Goal: Navigation & Orientation: Find specific page/section

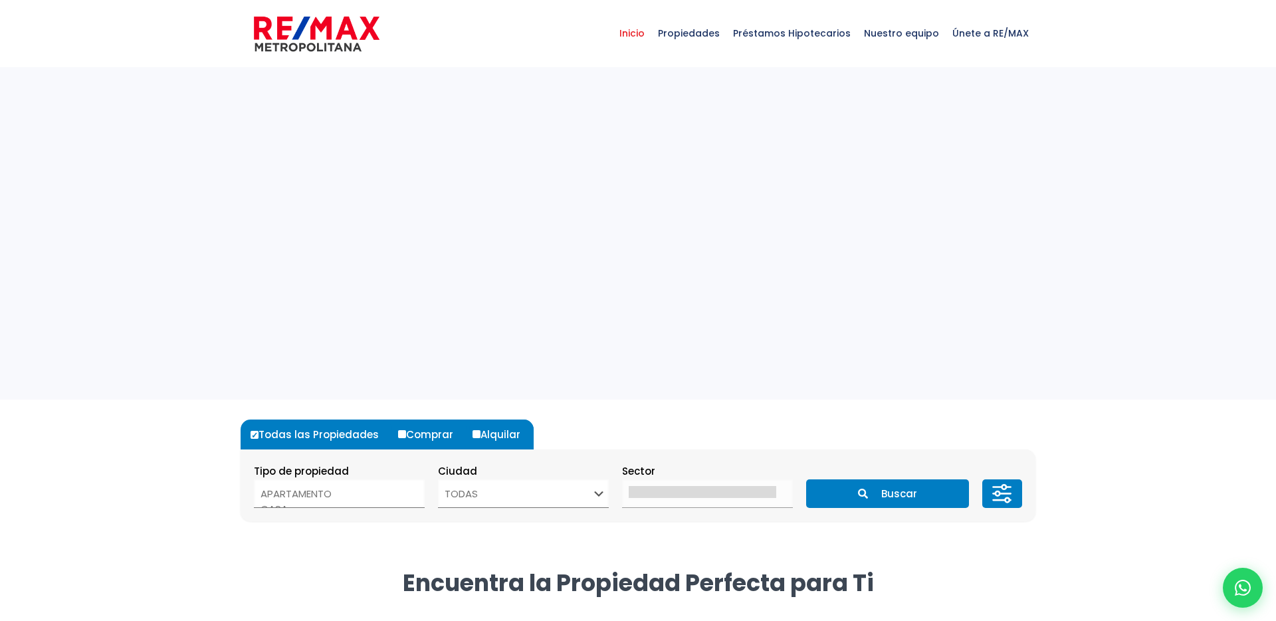
select select
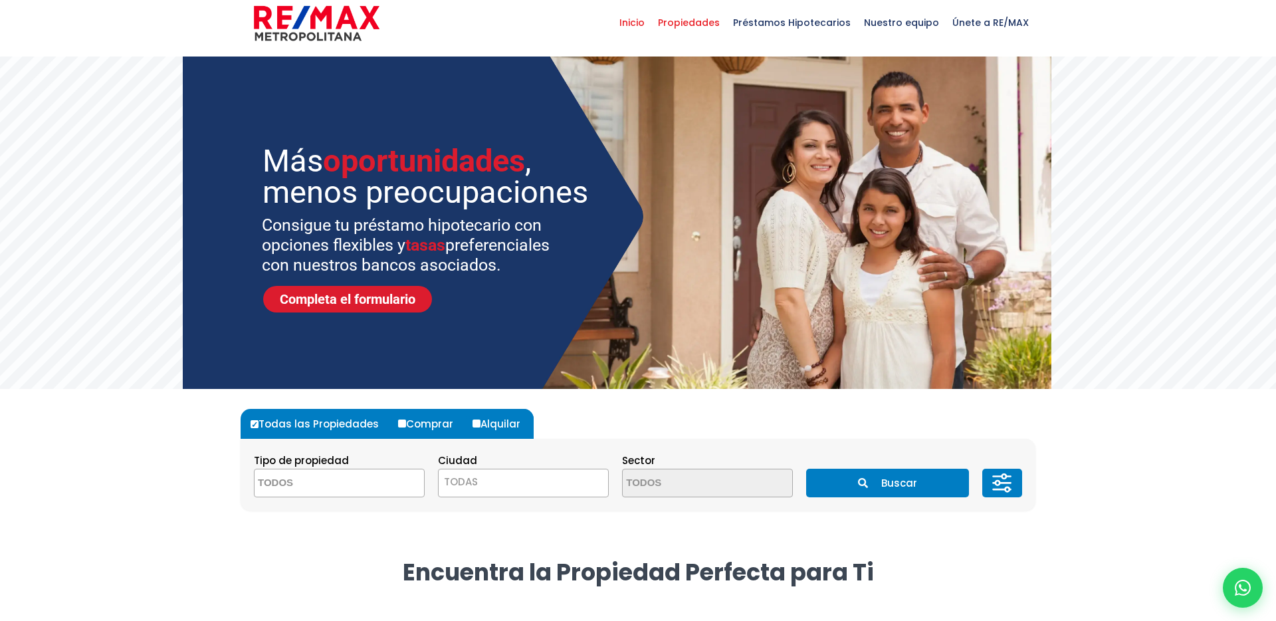
click at [692, 32] on span "Propiedades" at bounding box center [688, 23] width 75 height 40
click at [692, 23] on span "Propiedades" at bounding box center [688, 23] width 75 height 40
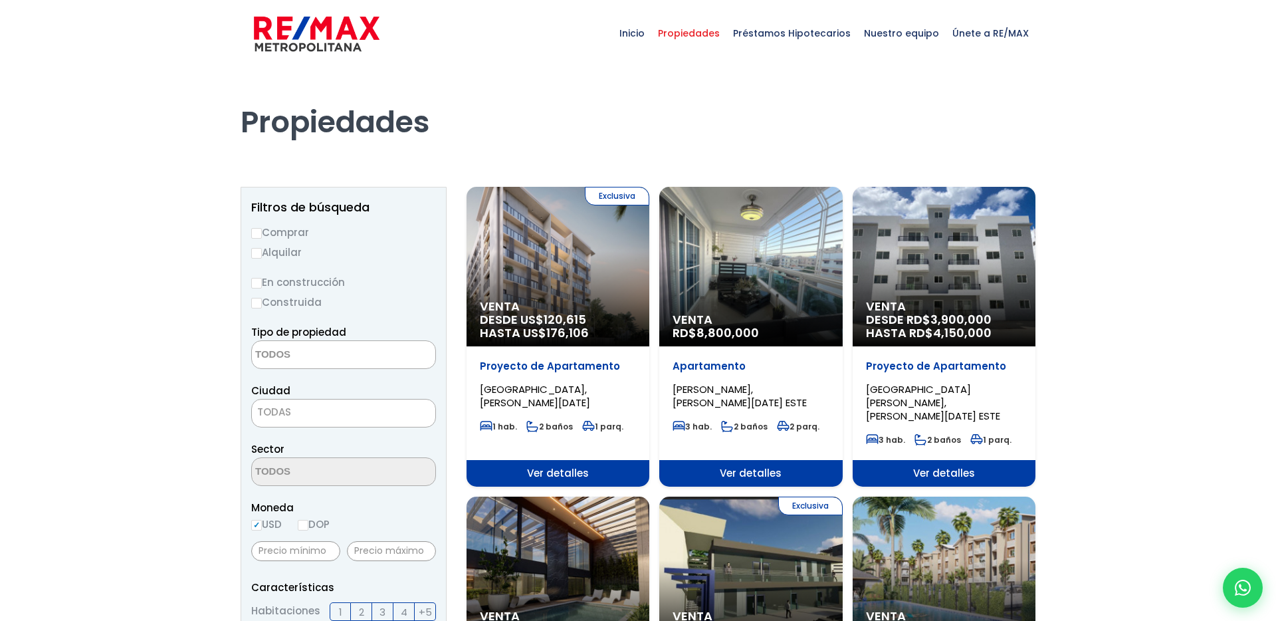
select select
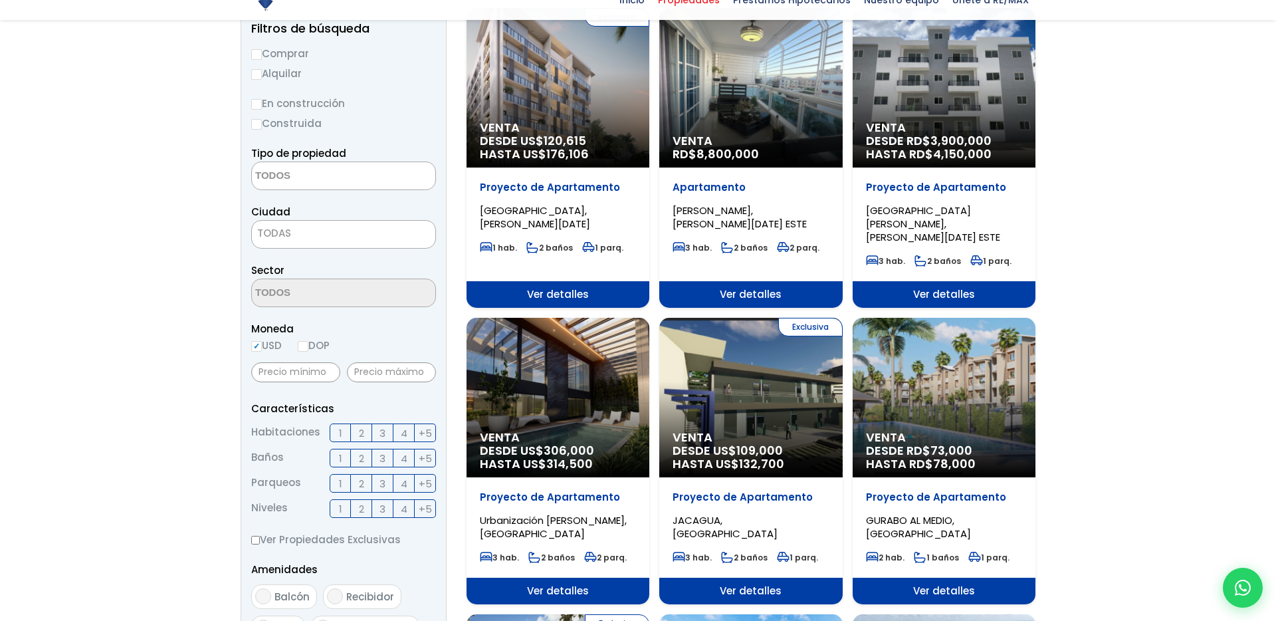
scroll to position [98, 0]
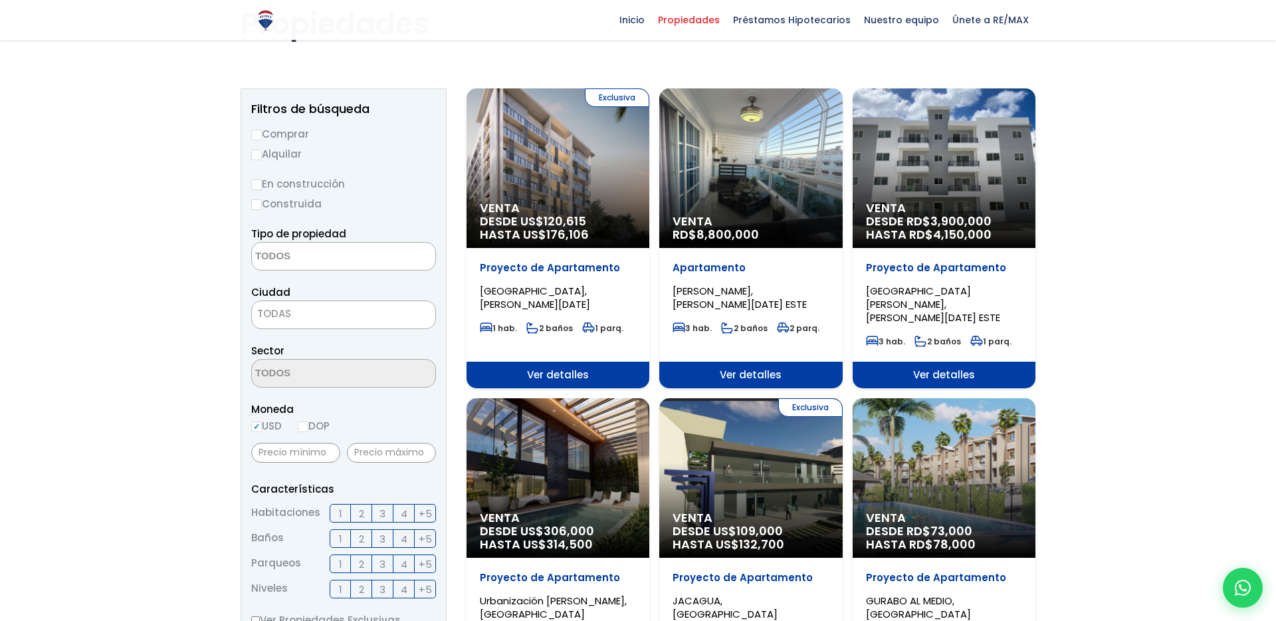
click at [589, 199] on div "Exclusiva Venta DESDE US$ 120,615 HASTA US$ 176,106" at bounding box center [558, 167] width 183 height 159
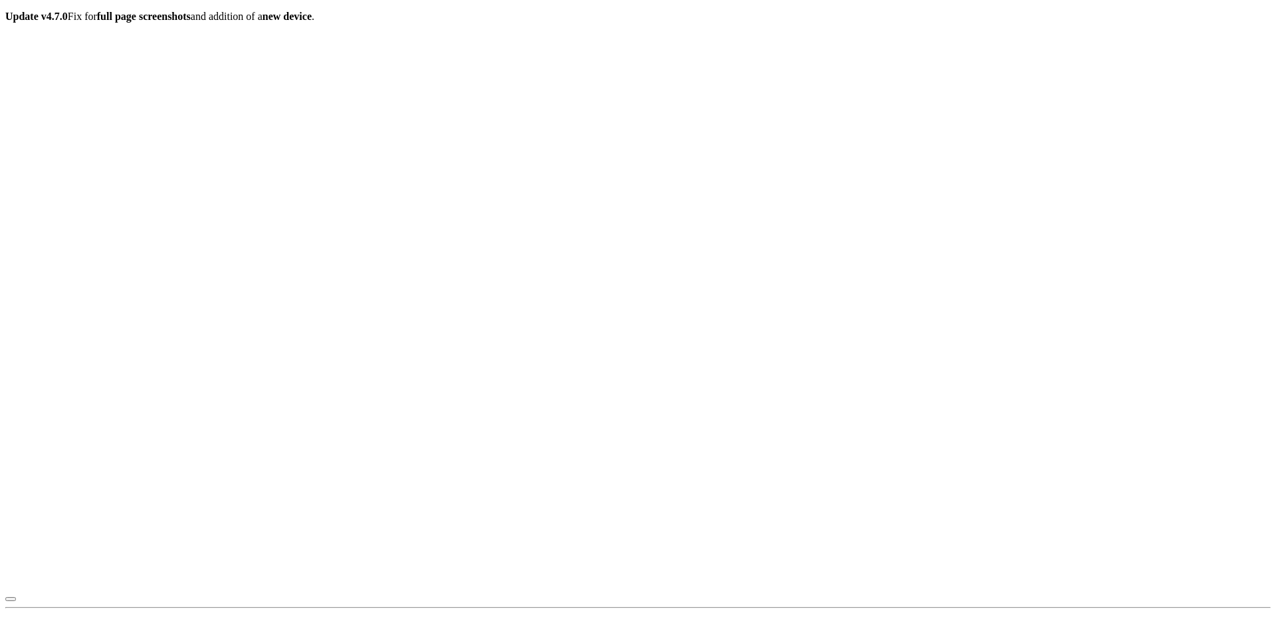
scroll to position [186, 0]
